Goal: Information Seeking & Learning: Check status

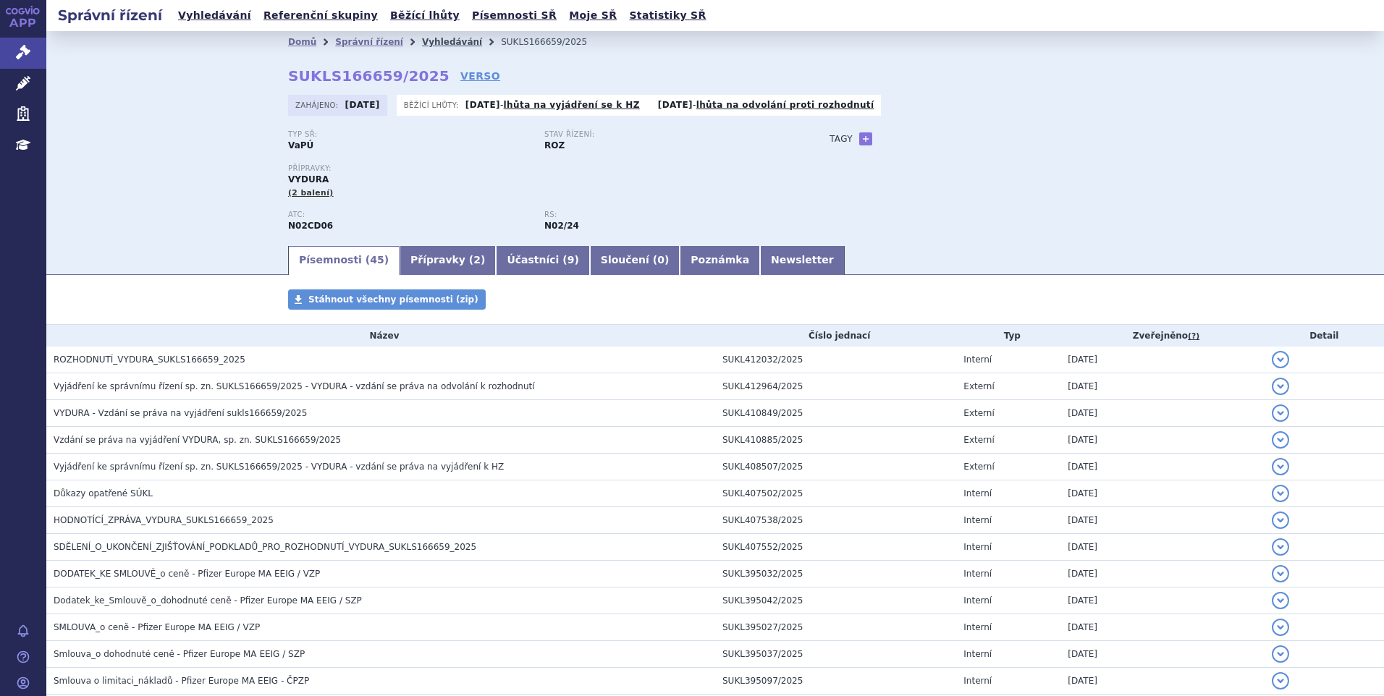
click at [422, 42] on link "Vyhledávání" at bounding box center [452, 42] width 60 height 10
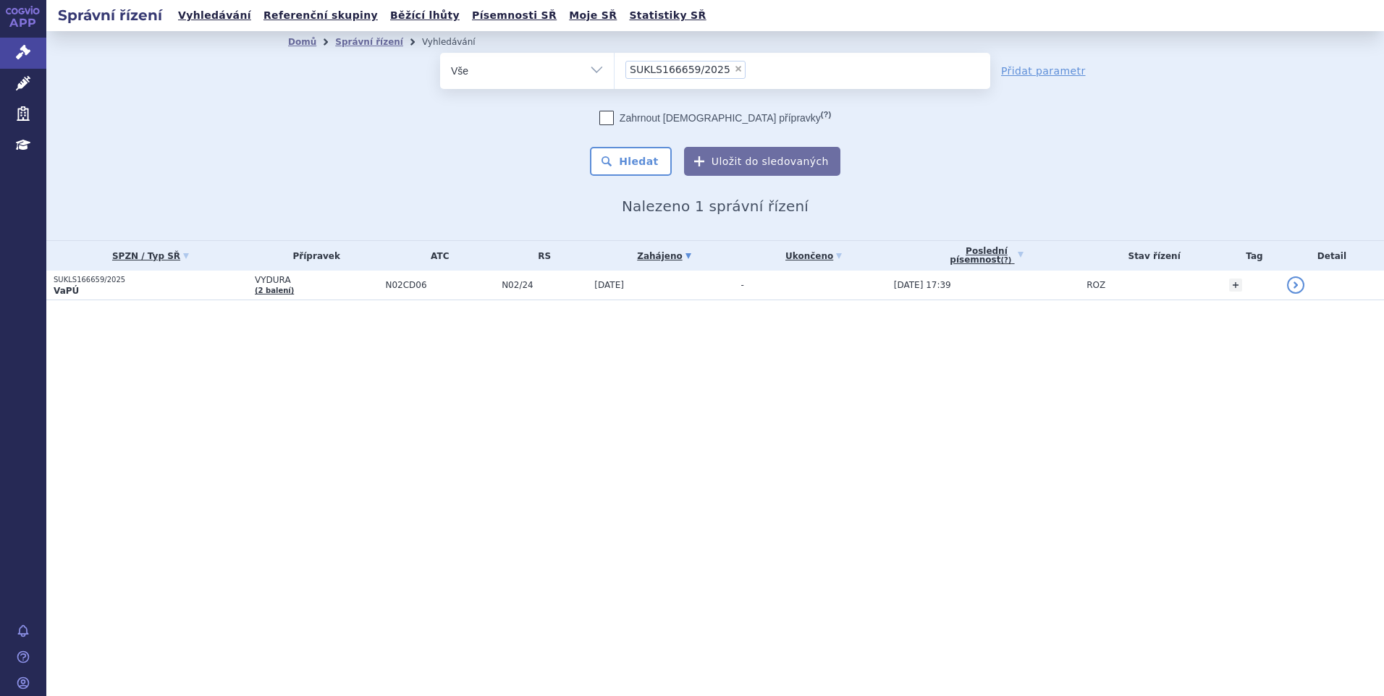
click at [734, 72] on span "×" at bounding box center [738, 68] width 9 height 9
click at [614, 72] on select "SUKLS166659/2025" at bounding box center [614, 70] width 1 height 36
select select
type input "SUKLS145343/2024"
select select "SUKLS145343/2024"
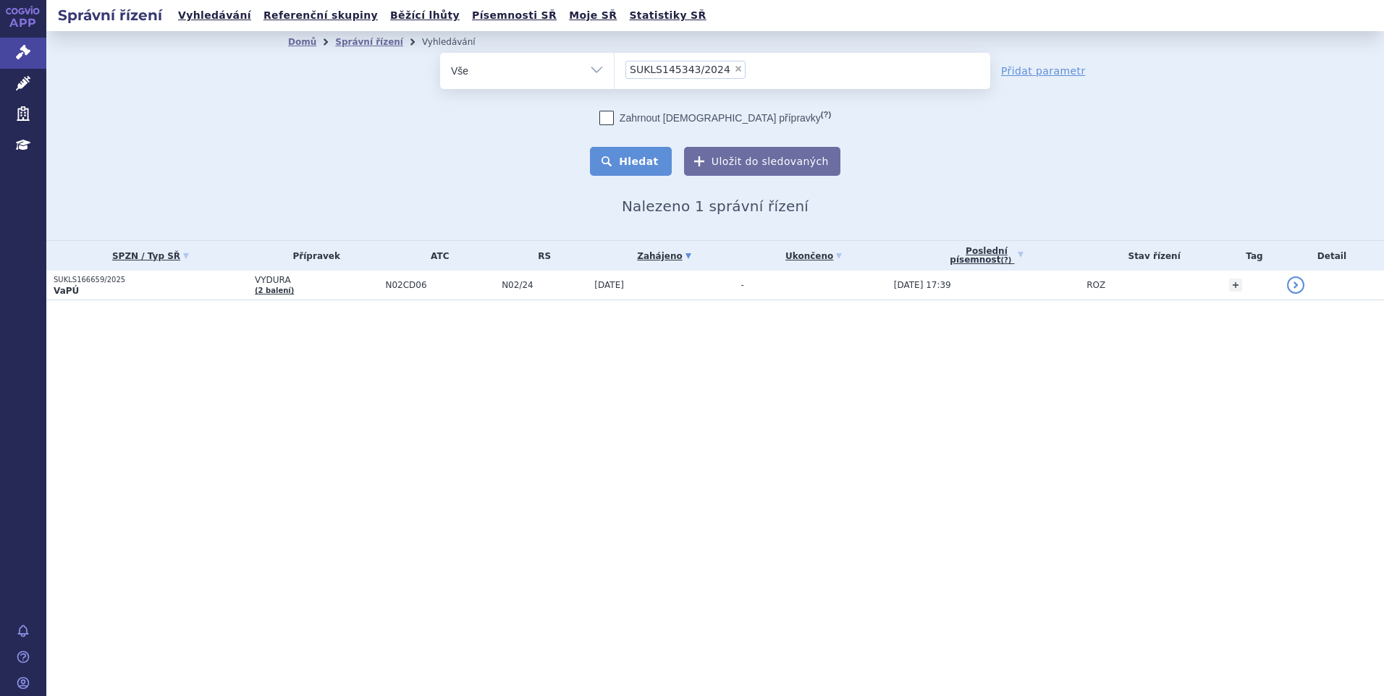
click at [630, 156] on button "Hledat" at bounding box center [631, 161] width 82 height 29
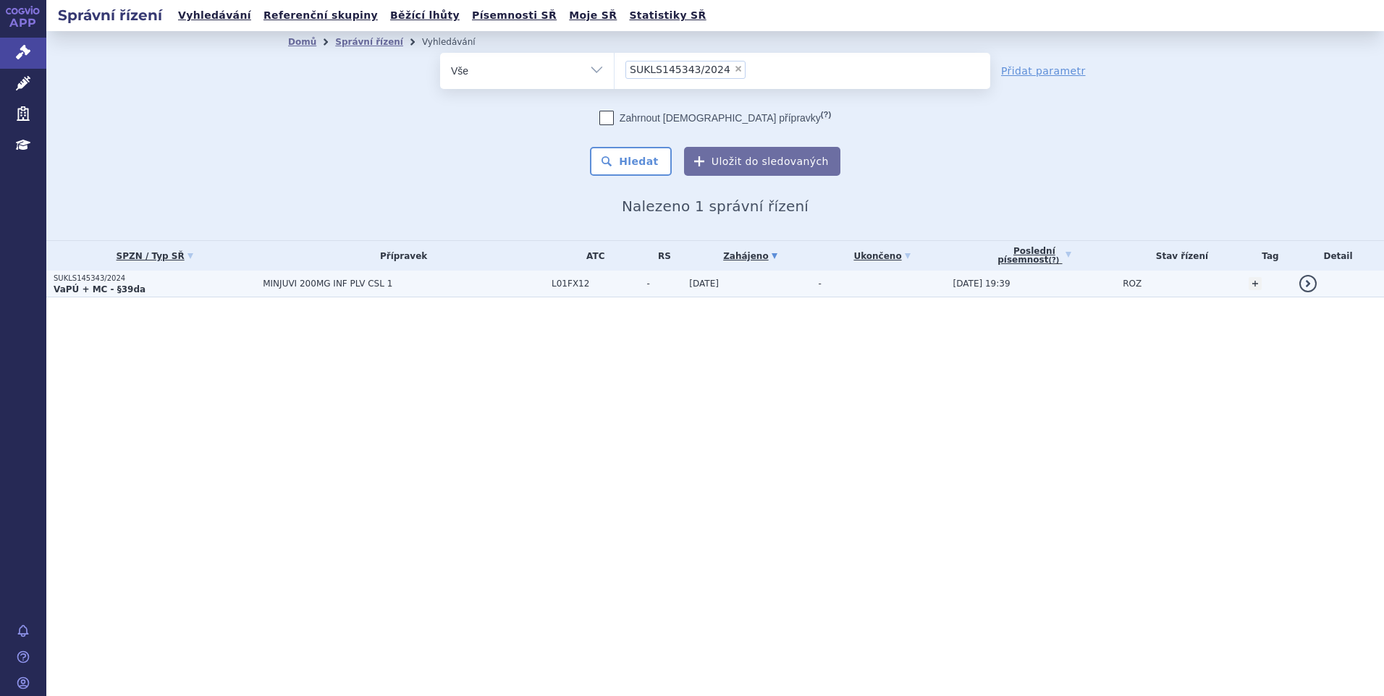
click at [348, 286] on span "MINJUVI 200MG INF PLV CSL 1" at bounding box center [404, 284] width 282 height 10
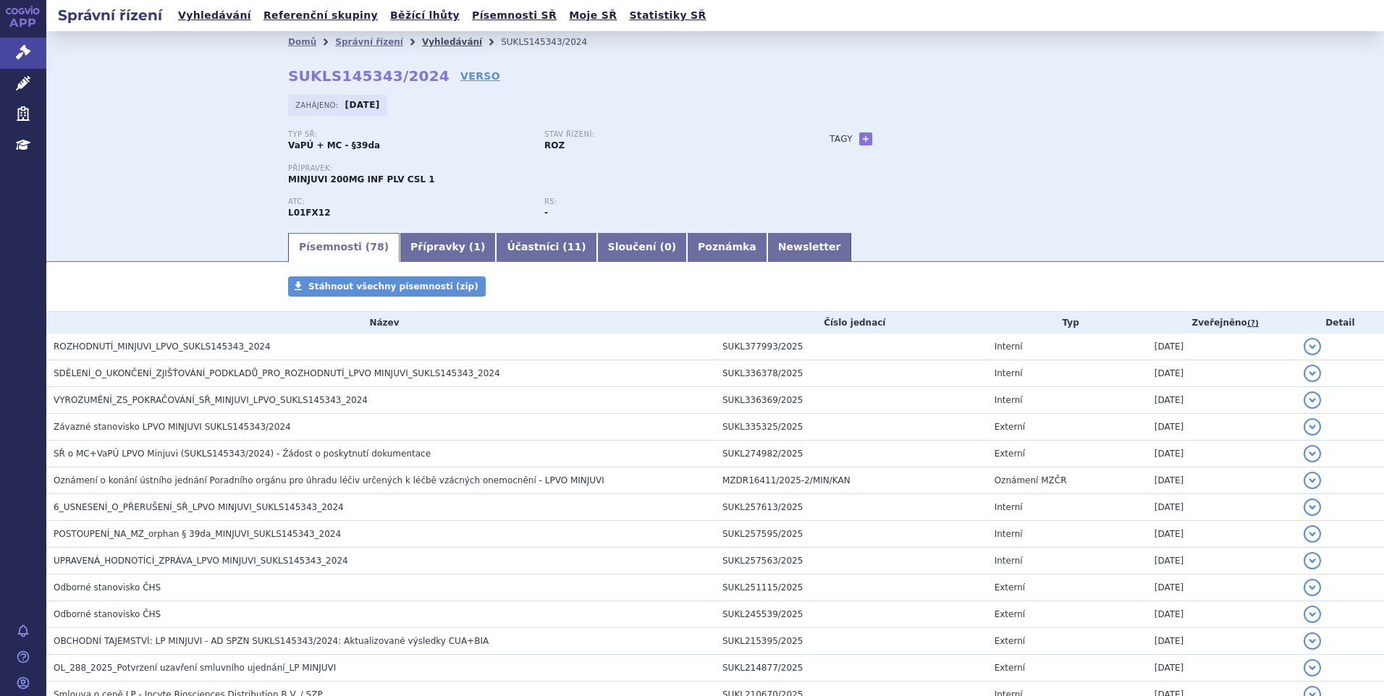
click at [424, 40] on link "Vyhledávání" at bounding box center [452, 42] width 60 height 10
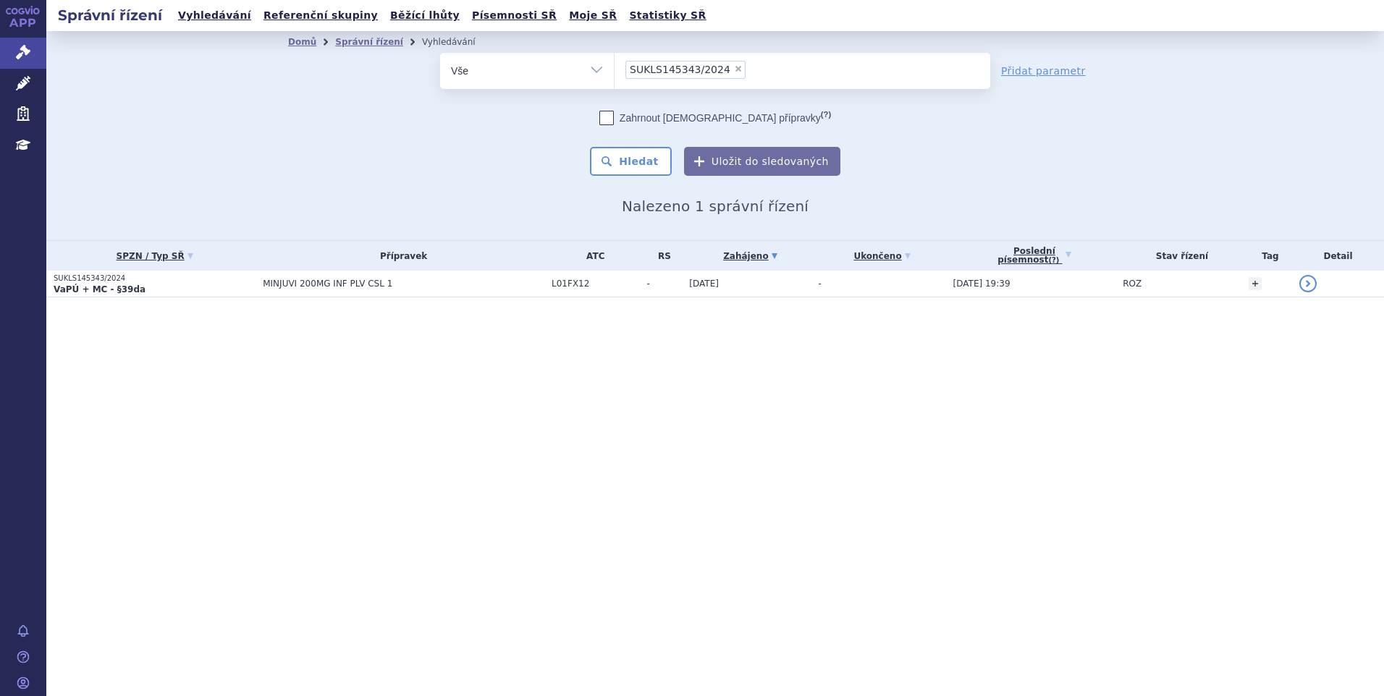
click at [734, 69] on span "×" at bounding box center [738, 68] width 9 height 9
click at [614, 69] on select "SUKLS145343/2024" at bounding box center [614, 70] width 1 height 36
select select
type input "SUKLS366545/2025"
select select "SUKLS366545/2025"
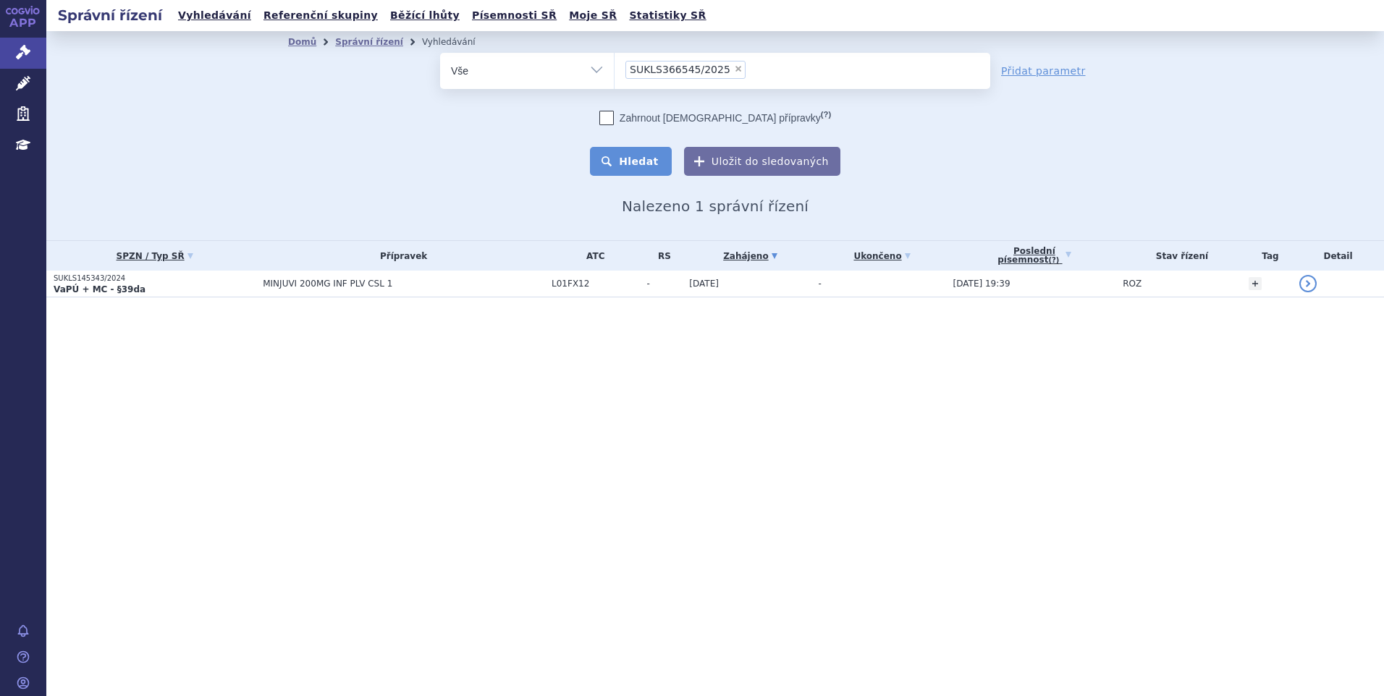
click at [643, 166] on button "Hledat" at bounding box center [631, 161] width 82 height 29
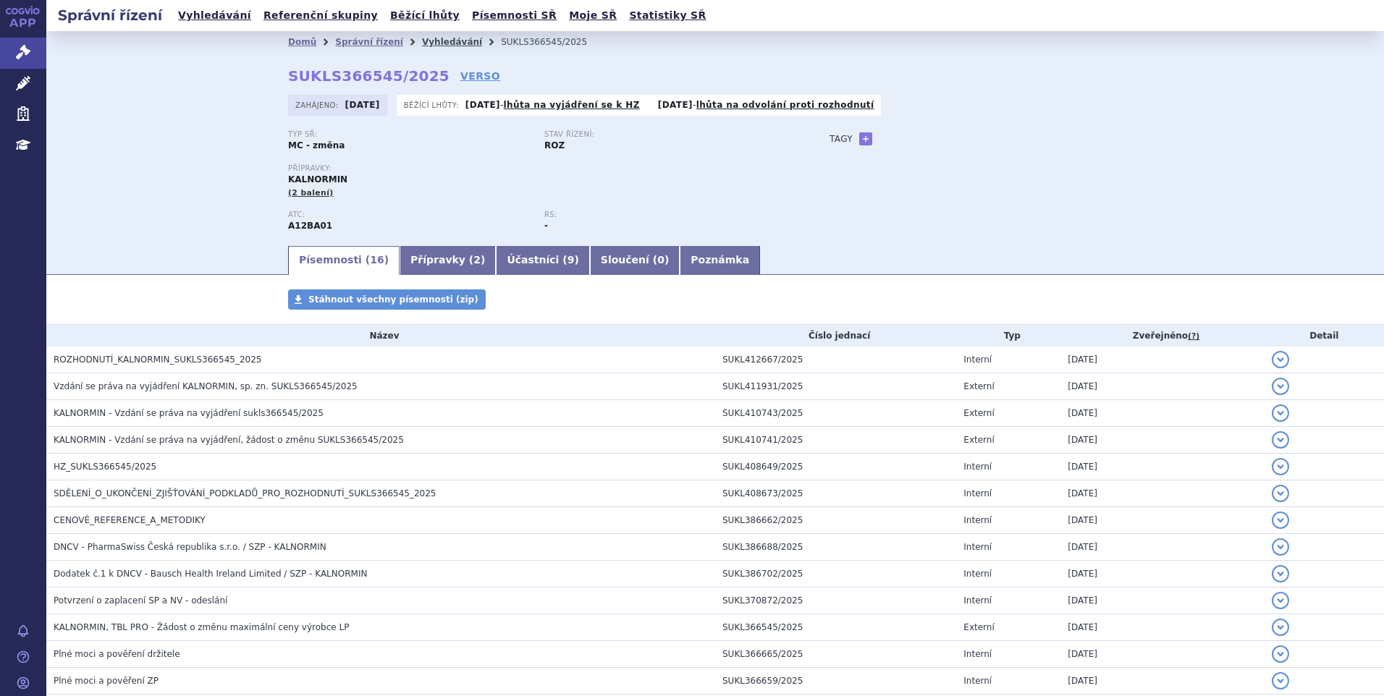
click at [429, 43] on link "Vyhledávání" at bounding box center [452, 42] width 60 height 10
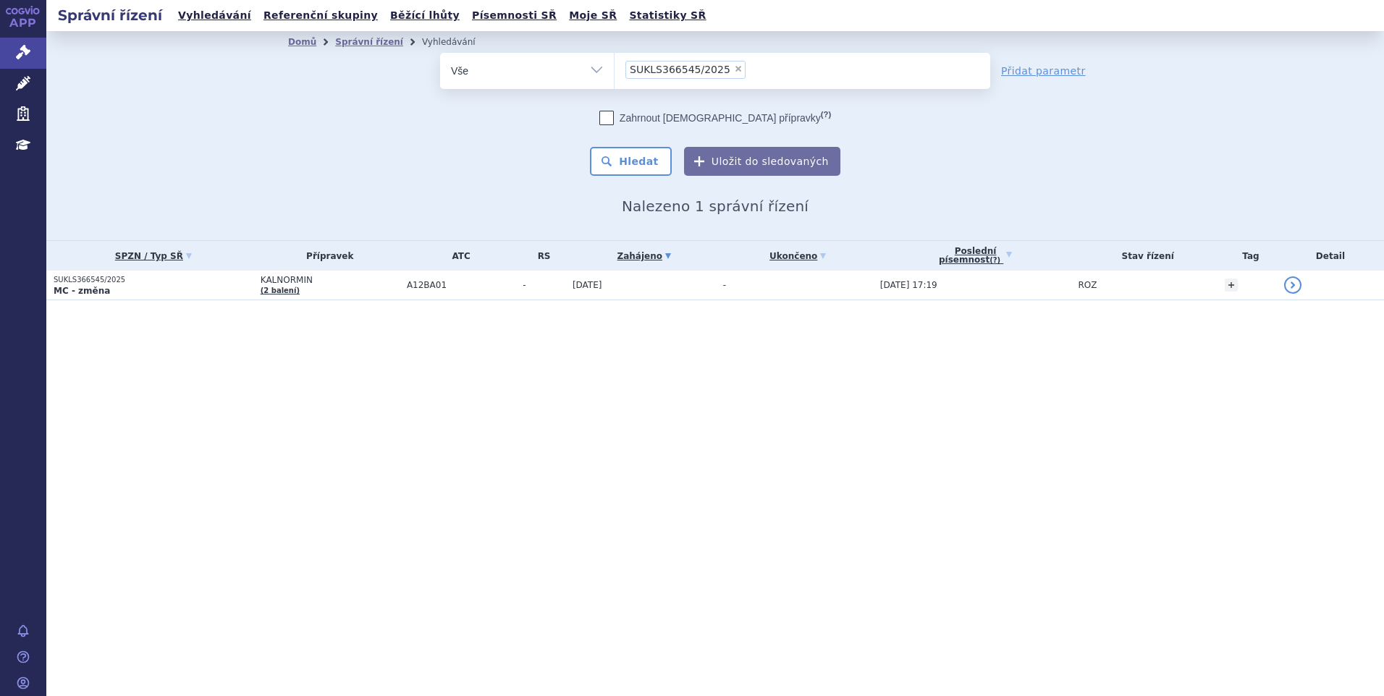
click at [734, 67] on span "×" at bounding box center [738, 68] width 9 height 9
click at [614, 67] on select "SUKLS366545/2025" at bounding box center [614, 70] width 1 height 36
select select
click at [334, 140] on div "odstranit Vše Spisová značka Typ SŘ" at bounding box center [715, 114] width 854 height 123
click at [629, 80] on li at bounding box center [629, 69] width 8 height 21
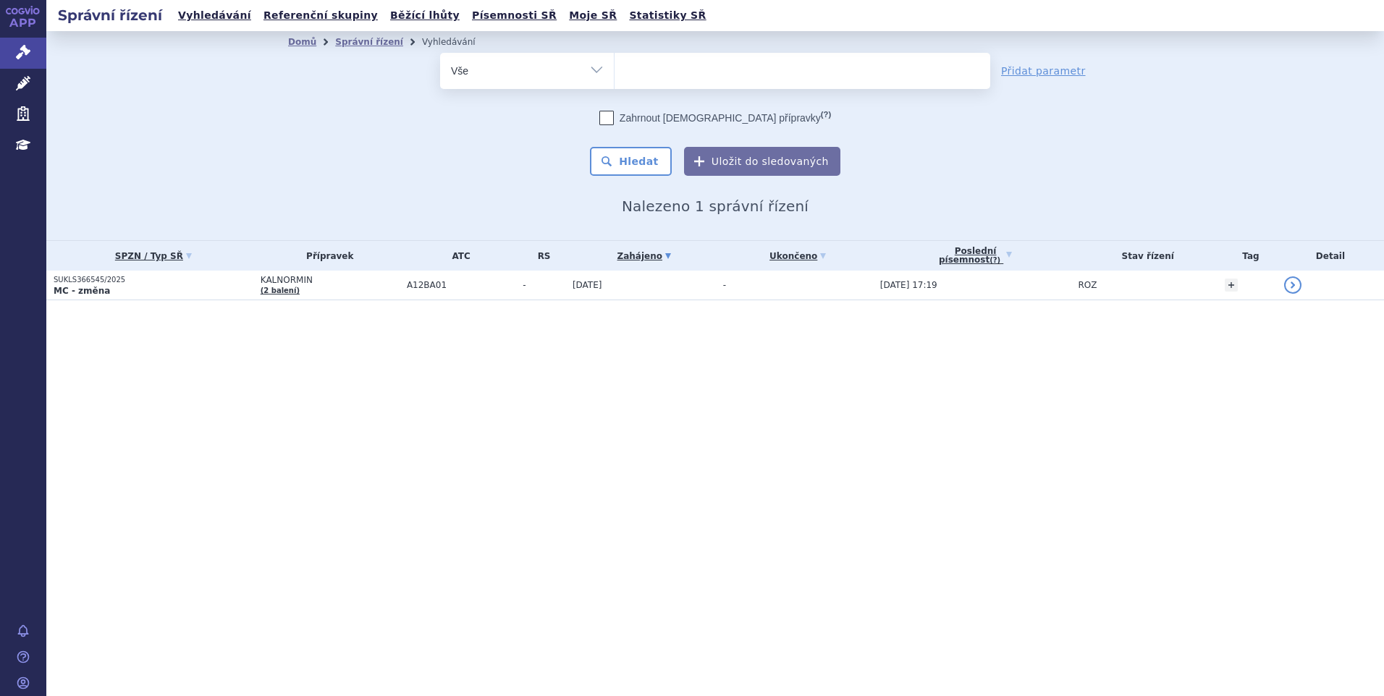
click at [614, 80] on select "SUKLS366545/2025" at bounding box center [614, 70] width 1 height 36
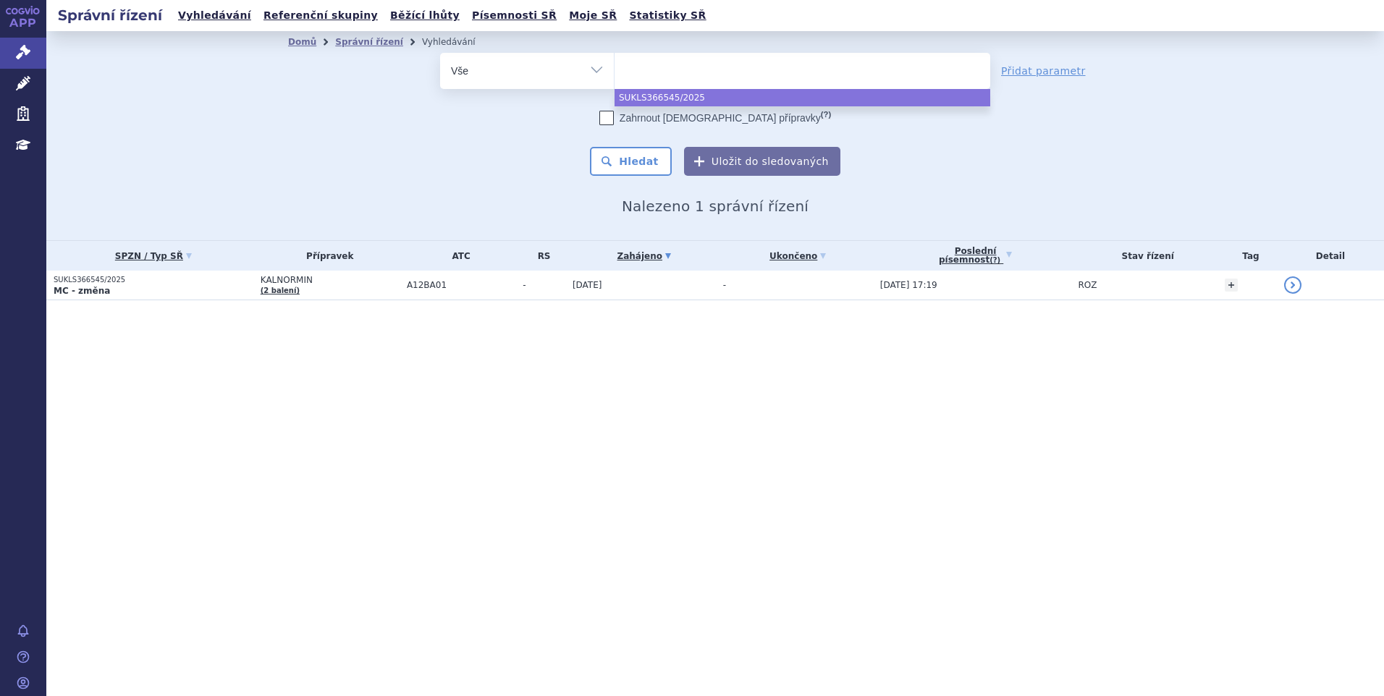
paste input "SUKLS127214/2025"
type input "SUKLS127214/2025"
select select "SUKLS127214/2025"
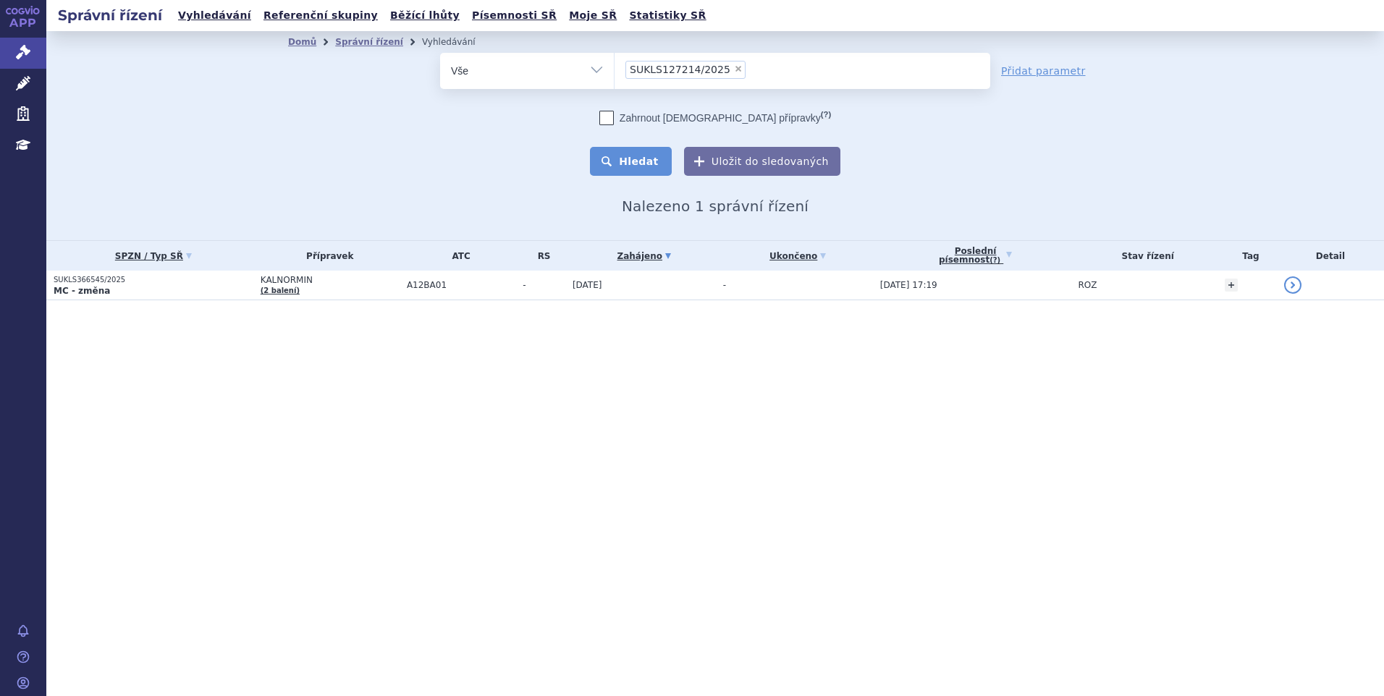
click at [630, 163] on button "Hledat" at bounding box center [631, 161] width 82 height 29
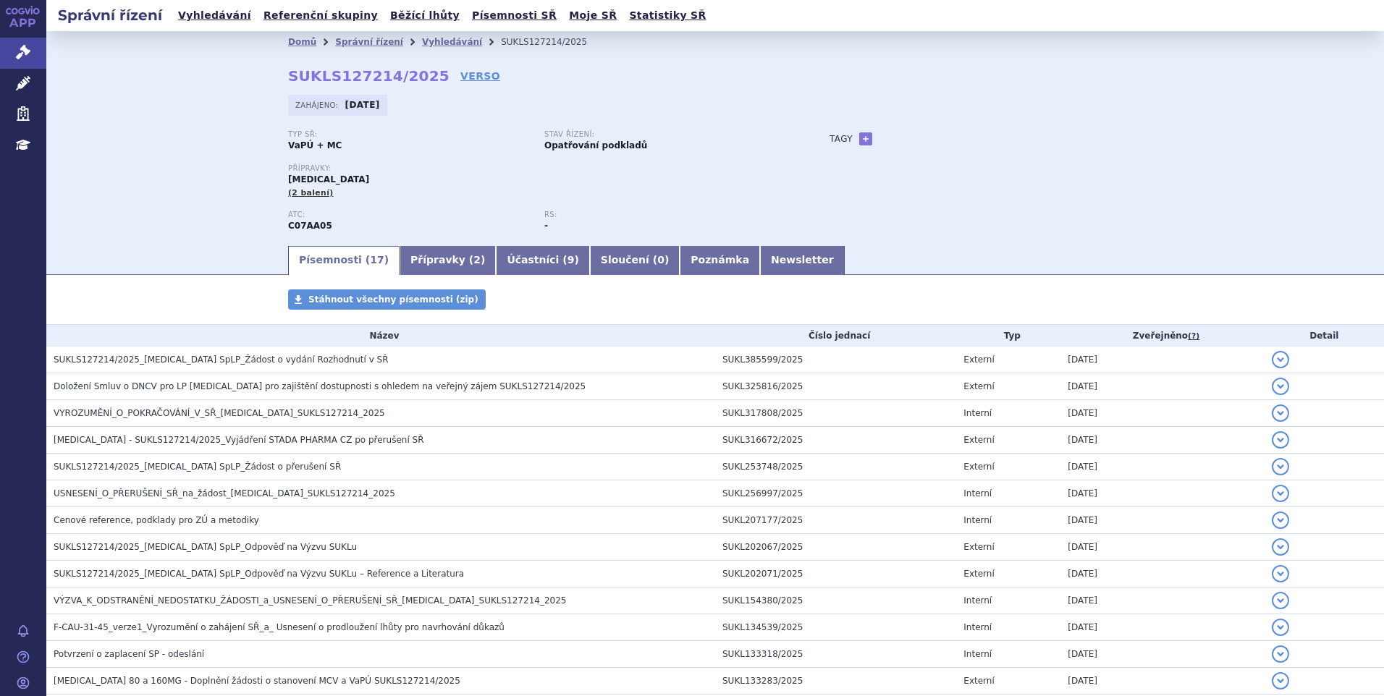
click at [668, 156] on div "Typ SŘ: VaPÚ + MC Stav řízení: Opatřování podkladů" at bounding box center [544, 146] width 512 height 33
click at [977, 139] on div "Tagy + Přidat" at bounding box center [971, 138] width 342 height 17
